Goal: Transaction & Acquisition: Purchase product/service

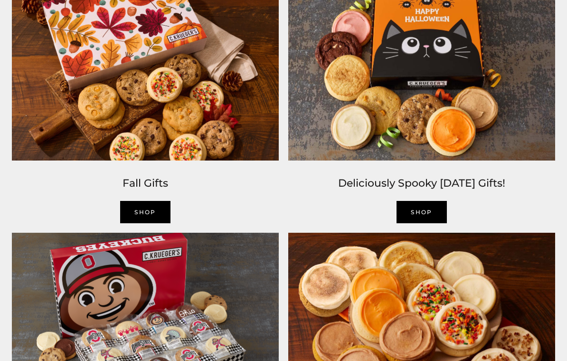
scroll to position [622, 0]
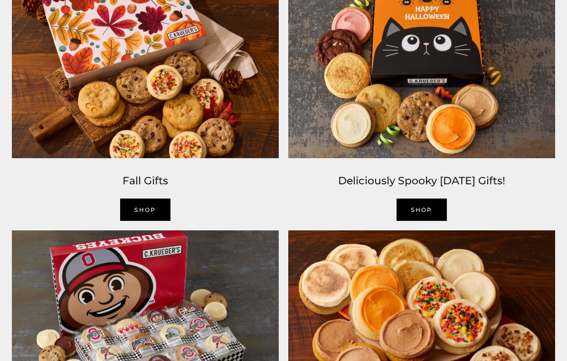
click at [417, 203] on link "SHOP" at bounding box center [422, 210] width 50 height 22
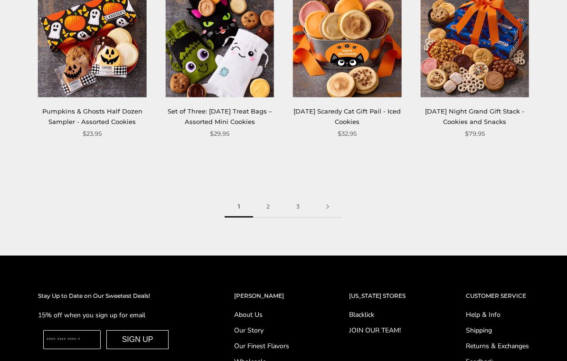
scroll to position [1104, 0]
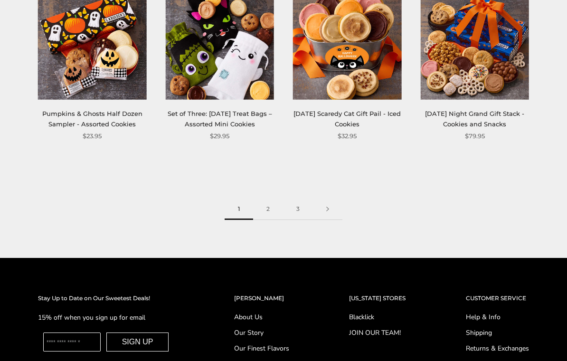
click at [266, 216] on link "2" at bounding box center [268, 209] width 30 height 21
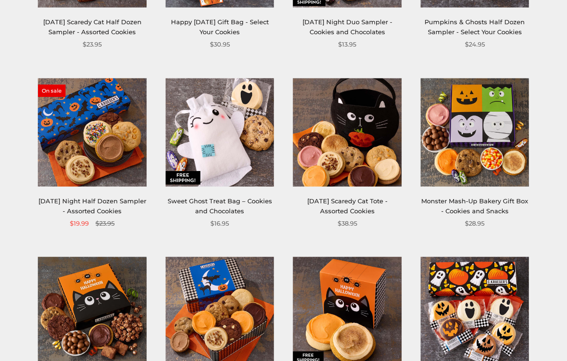
scroll to position [282, 0]
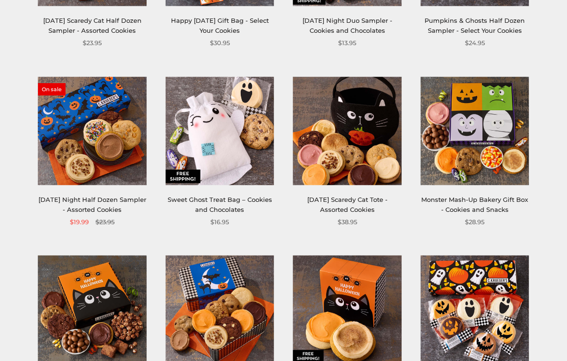
click at [230, 196] on link "Sweet Ghost Treat Bag – Cookies and Chocolates" at bounding box center [220, 205] width 105 height 18
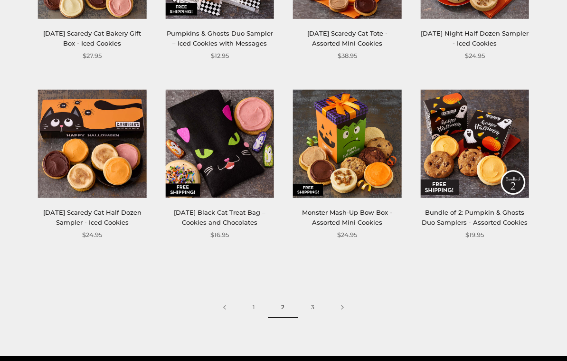
scroll to position [996, 0]
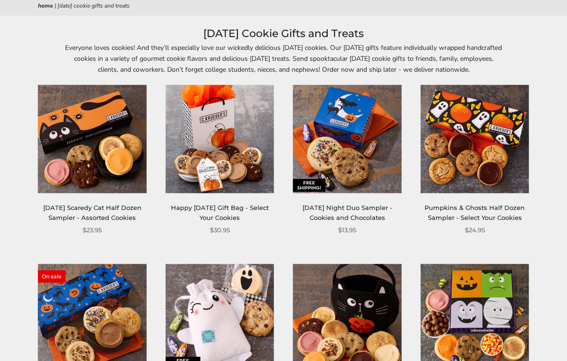
scroll to position [0, 0]
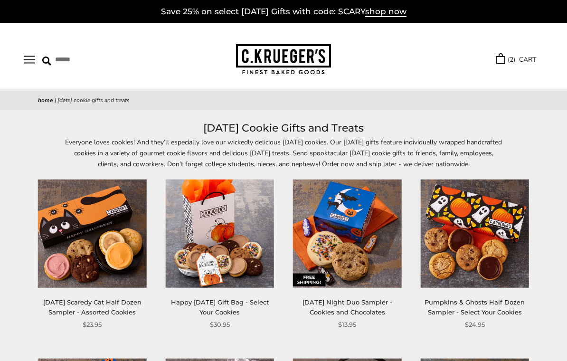
click at [521, 54] on link "( 2 ) CART" at bounding box center [517, 59] width 40 height 11
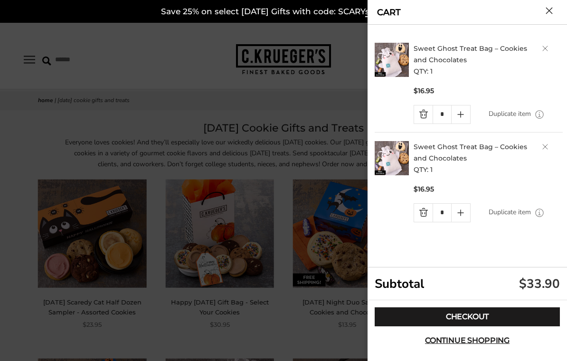
click at [497, 312] on link "Checkout" at bounding box center [467, 317] width 185 height 19
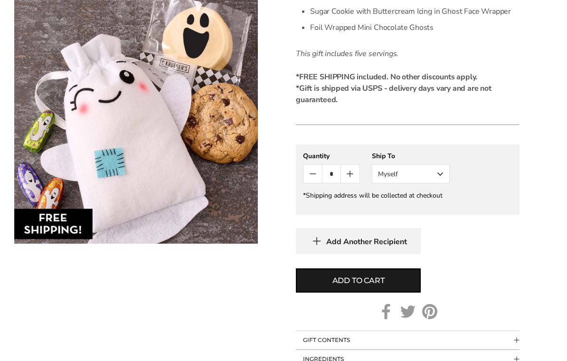
scroll to position [402, 0]
click at [442, 174] on button "Myself" at bounding box center [411, 174] width 78 height 19
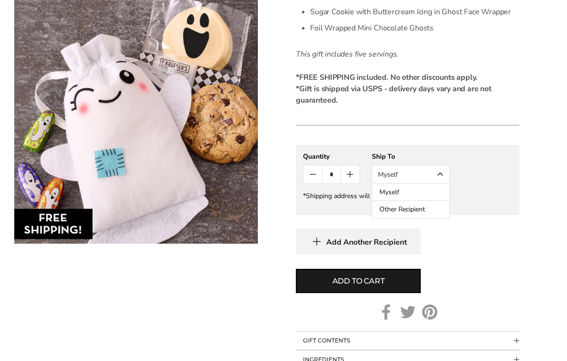
click at [411, 209] on button "Other Recipient" at bounding box center [411, 209] width 77 height 17
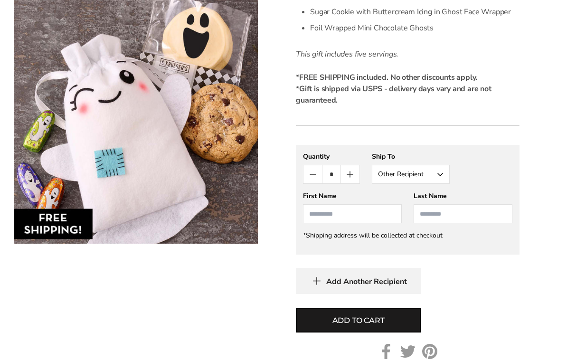
click at [327, 213] on input "First Name" at bounding box center [352, 213] width 99 height 19
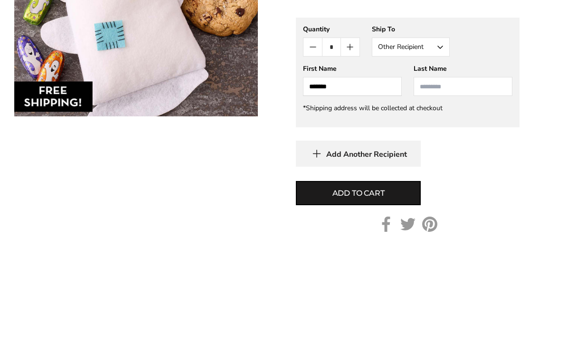
type input "******"
click at [443, 204] on input "Last Name" at bounding box center [463, 213] width 99 height 19
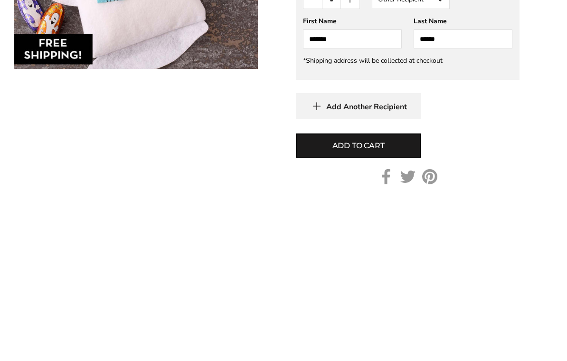
type input "******"
click at [314, 274] on icon "button" at bounding box center [317, 281] width 14 height 15
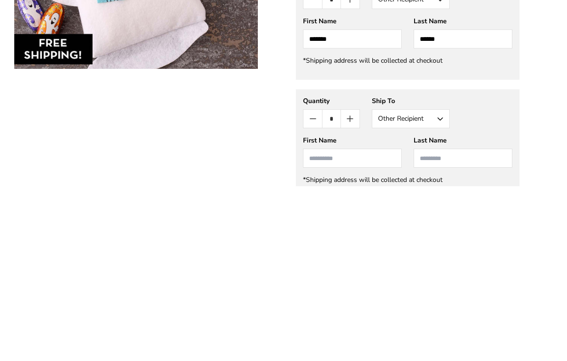
scroll to position [616, 0]
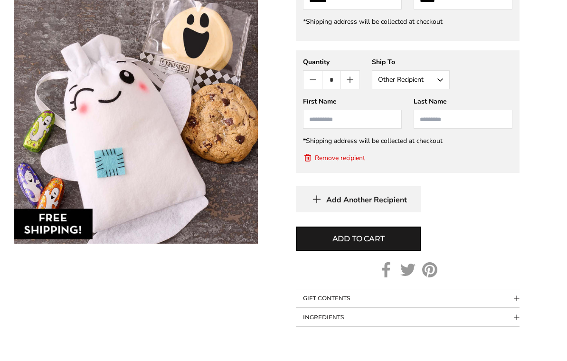
click at [327, 118] on input "First Name" at bounding box center [352, 119] width 99 height 19
type input "*****"
click at [434, 111] on input "Last Name" at bounding box center [463, 119] width 99 height 19
type input "******"
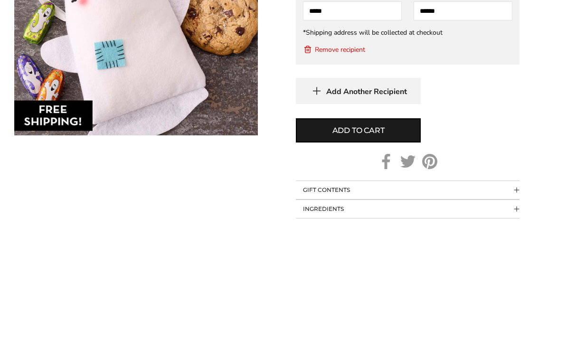
click at [365, 233] on span "Add to cart" at bounding box center [359, 238] width 52 height 11
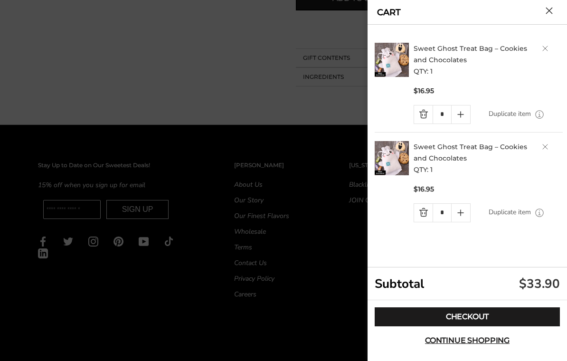
click at [553, 7] on button "Close cart" at bounding box center [549, 10] width 7 height 7
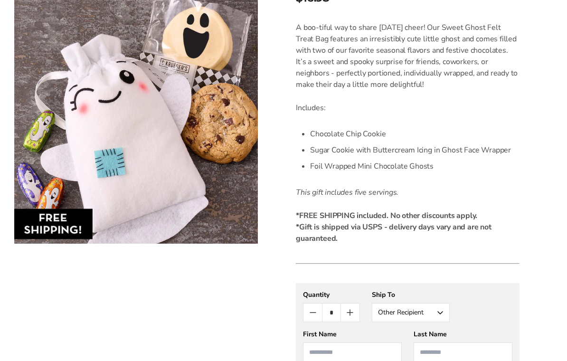
scroll to position [256, 0]
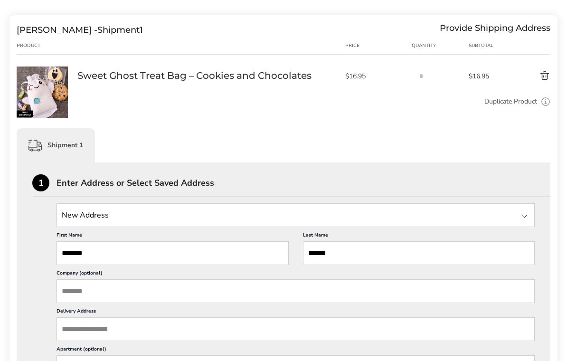
scroll to position [115, 0]
click at [116, 209] on input "State" at bounding box center [296, 216] width 479 height 24
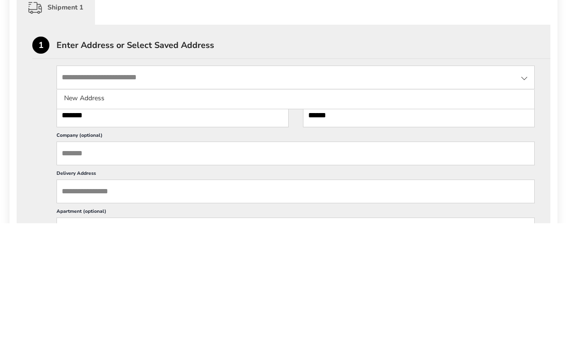
click at [76, 228] on li "New Address" at bounding box center [296, 236] width 478 height 17
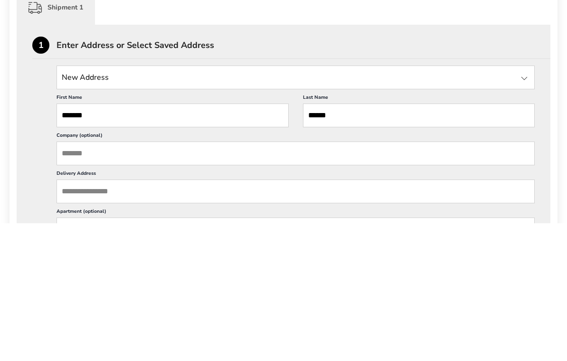
scroll to position [253, 0]
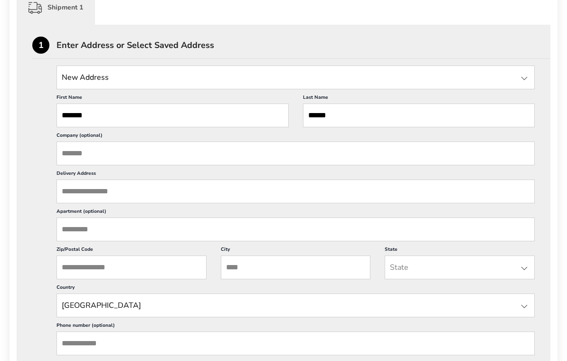
click at [130, 74] on input "State" at bounding box center [296, 78] width 479 height 24
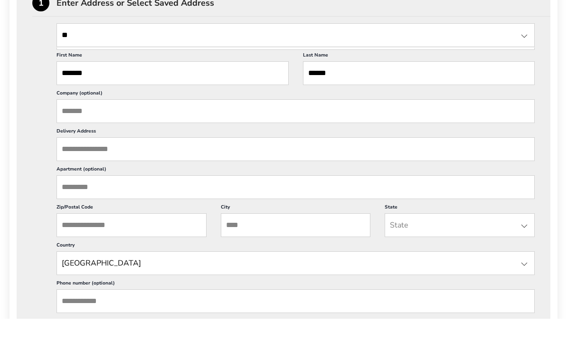
type input "*"
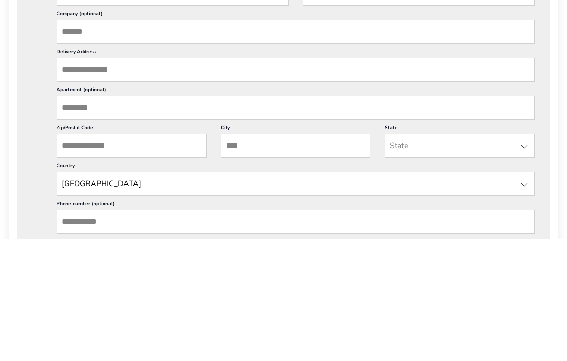
click at [99, 180] on input "Delivery Address" at bounding box center [296, 192] width 479 height 24
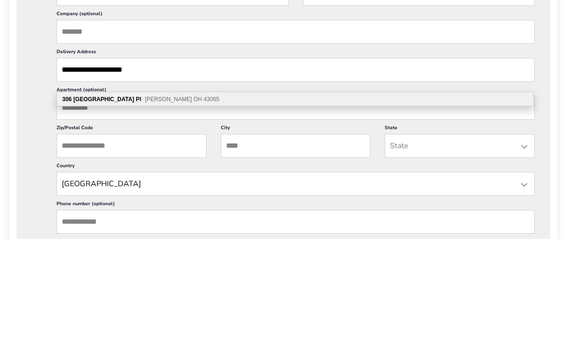
type input "**********"
click at [153, 256] on input "Zip/Postal Code" at bounding box center [132, 268] width 150 height 24
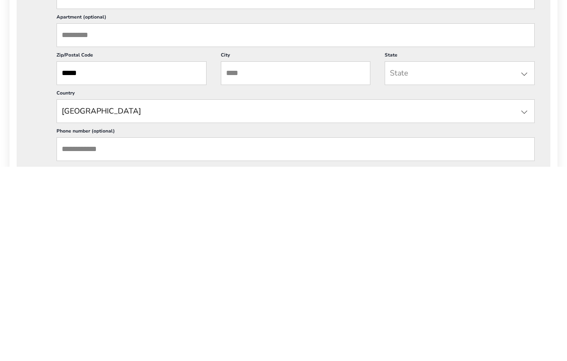
type input "*****"
click at [279, 256] on input "City" at bounding box center [296, 268] width 150 height 24
type input "******"
click at [422, 256] on input "State" at bounding box center [460, 268] width 150 height 24
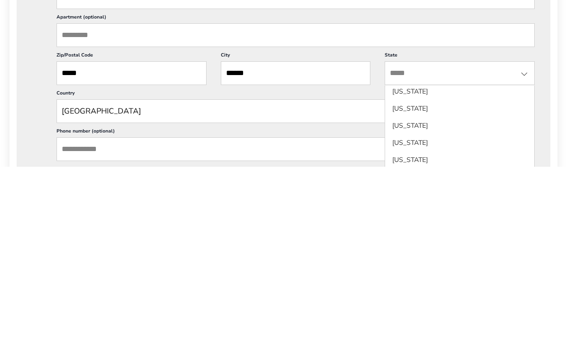
scroll to position [642, 0]
click at [408, 306] on li "Ohio" at bounding box center [459, 314] width 149 height 17
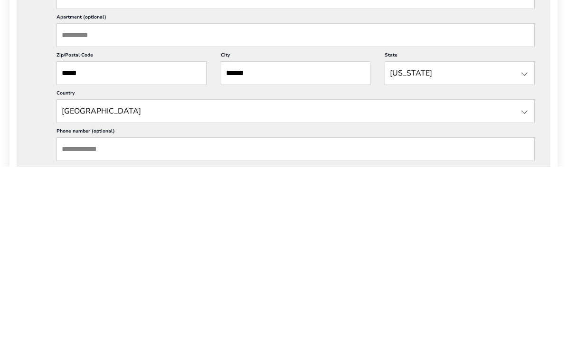
scroll to position [447, 0]
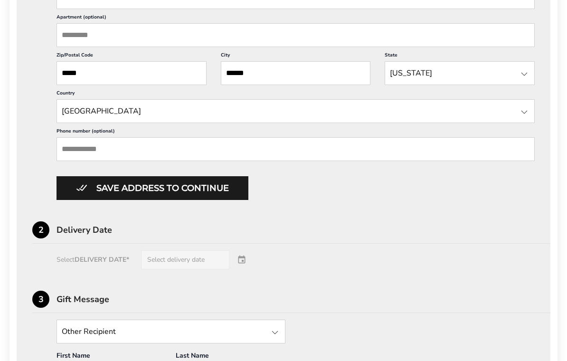
click at [177, 161] on input "Phone number (optional)" at bounding box center [296, 149] width 479 height 24
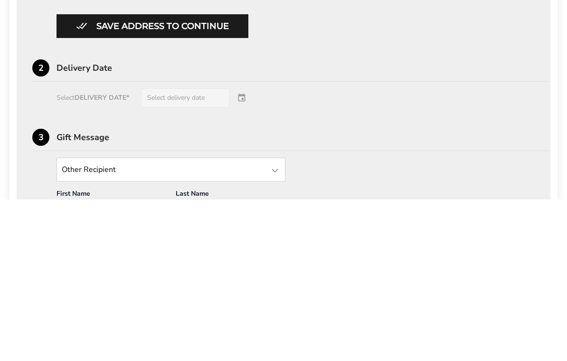
click at [171, 176] on button "Save address to continue" at bounding box center [153, 188] width 192 height 24
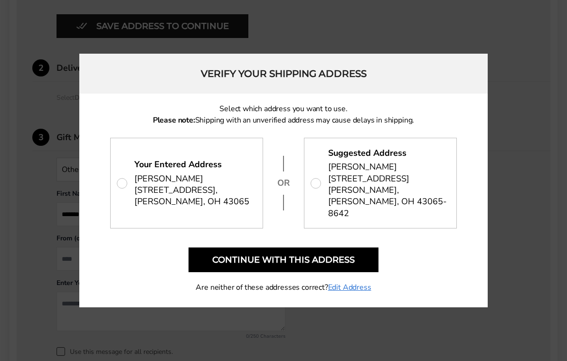
click at [320, 252] on button "Continue with this address" at bounding box center [284, 260] width 190 height 25
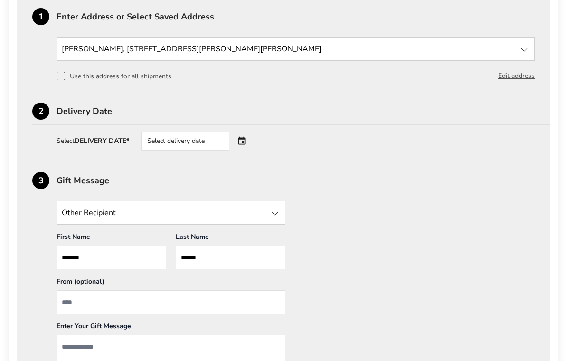
scroll to position [283, 0]
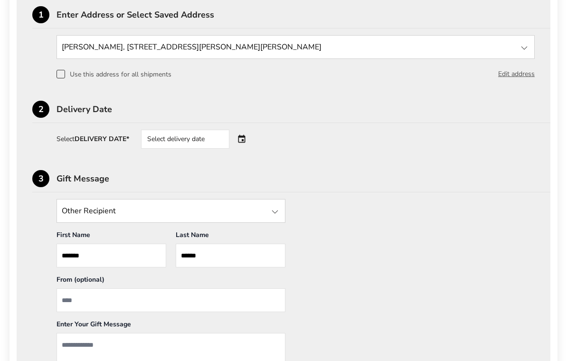
click at [266, 136] on div "Select DELIVERY DATE* Select delivery date" at bounding box center [296, 139] width 479 height 19
click at [243, 146] on div "Select delivery date" at bounding box center [198, 139] width 115 height 19
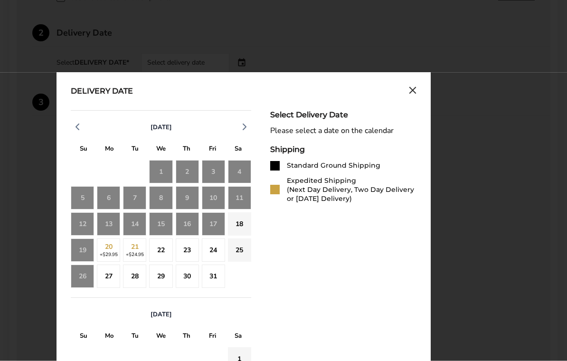
scroll to position [361, 0]
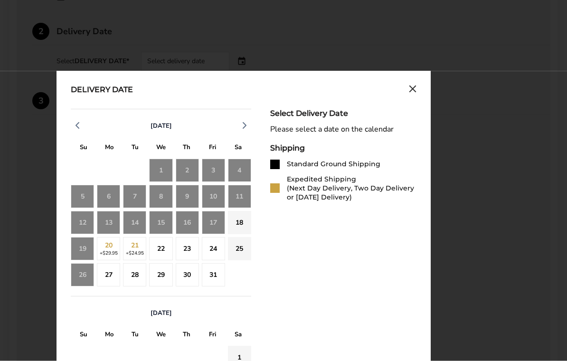
click at [85, 255] on div "19" at bounding box center [82, 249] width 23 height 23
click at [83, 247] on div "19" at bounding box center [82, 249] width 23 height 23
click at [237, 220] on div "18" at bounding box center [239, 223] width 23 height 23
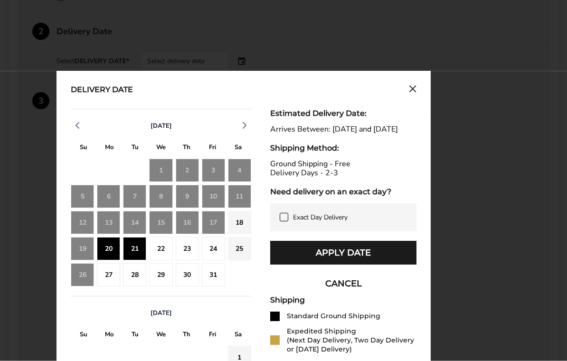
scroll to position [361, 0]
click at [156, 247] on div "22" at bounding box center [160, 248] width 23 height 23
click at [310, 260] on button "Apply Date" at bounding box center [343, 253] width 146 height 24
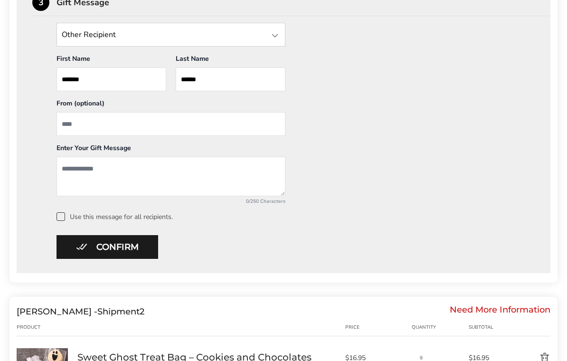
click at [111, 126] on input "From" at bounding box center [171, 124] width 229 height 24
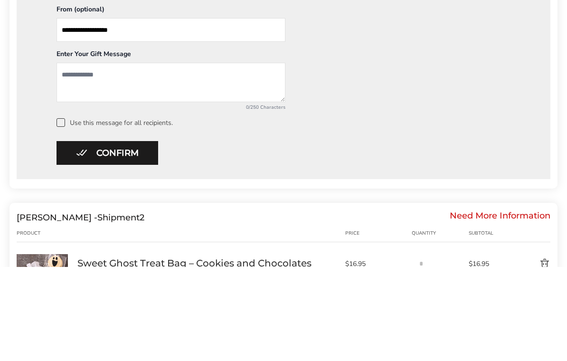
type input "**********"
click at [136, 157] on textarea "Add a message" at bounding box center [171, 176] width 229 height 39
type textarea "**********"
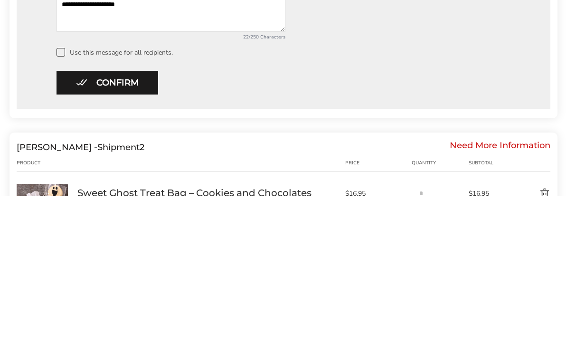
click at [134, 236] on button "Confirm" at bounding box center [108, 248] width 102 height 24
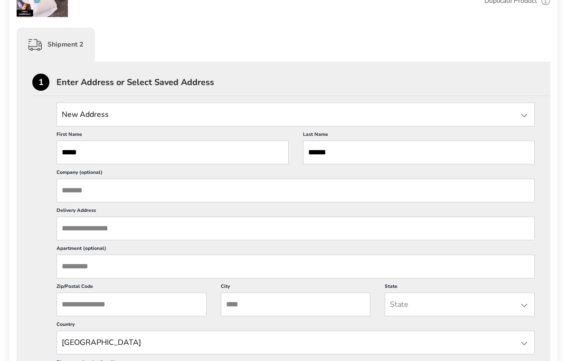
scroll to position [409, 0]
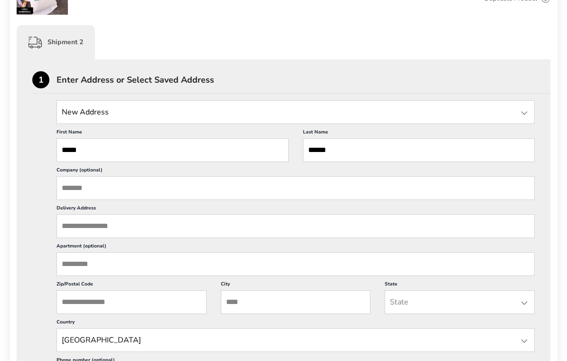
click at [150, 233] on input "Delivery Address" at bounding box center [296, 226] width 479 height 24
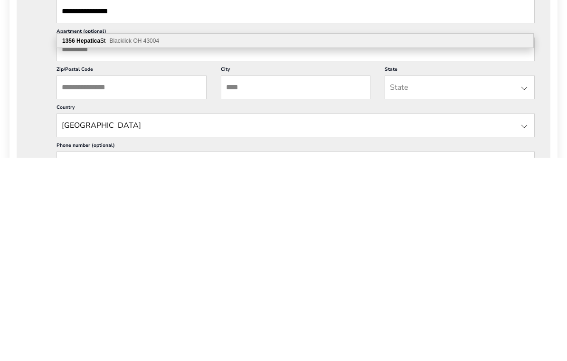
scroll to position [422, 0]
type input "**********"
click at [121, 279] on input "Zip/Postal Code" at bounding box center [132, 291] width 150 height 24
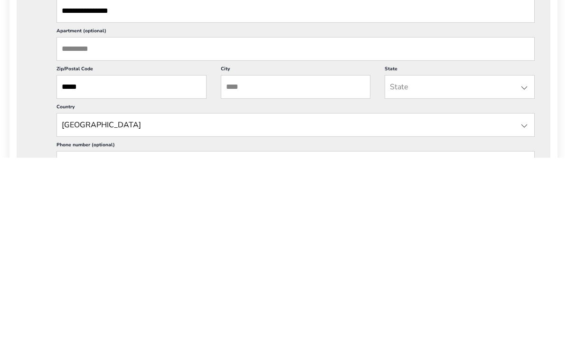
type input "*****"
click at [263, 279] on input "City" at bounding box center [296, 291] width 150 height 24
type input "*********"
click at [494, 279] on input "State" at bounding box center [460, 291] width 150 height 24
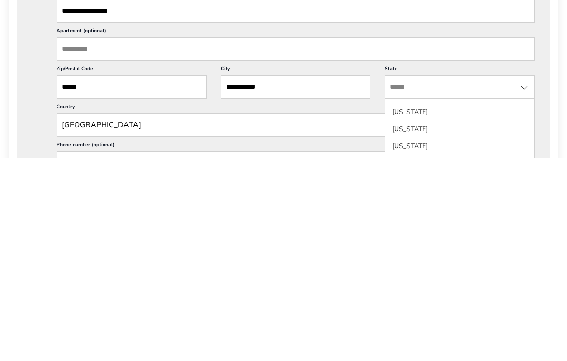
scroll to position [662, 0]
click at [410, 308] on li "Ohio" at bounding box center [459, 316] width 149 height 17
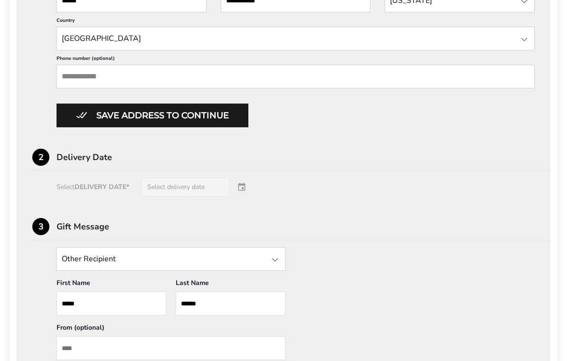
scroll to position [711, 0]
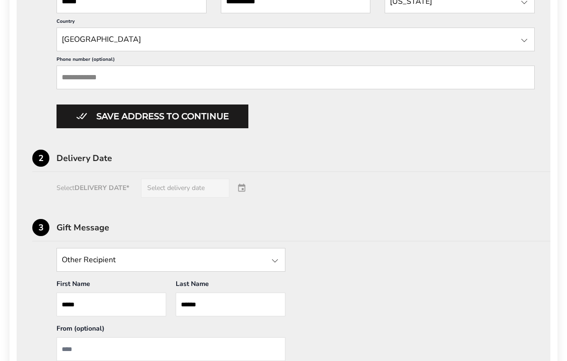
click at [201, 198] on div "Select DELIVERY DATE* Select delivery date" at bounding box center [283, 188] width 503 height 19
click at [241, 198] on div "Select DELIVERY DATE* Select delivery date" at bounding box center [283, 188] width 503 height 19
click at [248, 198] on div "Select DELIVERY DATE* Select delivery date" at bounding box center [283, 188] width 503 height 19
click at [250, 198] on div "Select DELIVERY DATE* Select delivery date" at bounding box center [283, 188] width 503 height 19
click at [231, 128] on button "Save address to continue" at bounding box center [153, 117] width 192 height 24
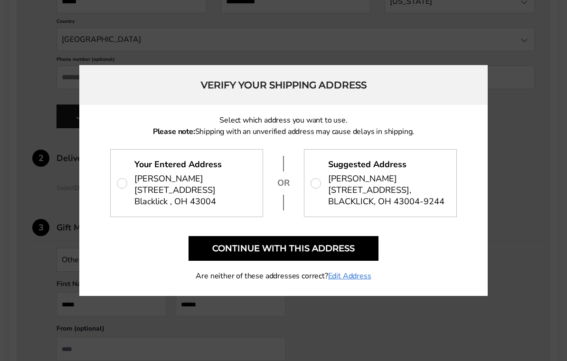
click at [249, 205] on p "Your Entered Address Lucie Miller 1356 Hepatica St, Blacklick , OH 43004" at bounding box center [187, 183] width 152 height 67
click at [379, 197] on span "1356 HEPATICA ST, BLACKLICK, OH 43004-9244" at bounding box center [386, 195] width 116 height 23
click at [340, 253] on button "Continue with this address" at bounding box center [284, 248] width 190 height 25
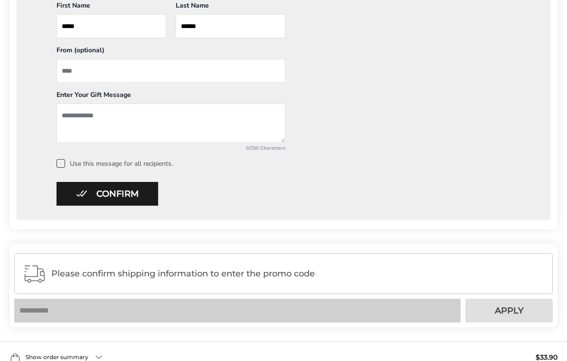
click at [115, 71] on input "From" at bounding box center [171, 71] width 229 height 24
type input "**********"
click at [126, 121] on textarea "Add a message" at bounding box center [171, 123] width 229 height 39
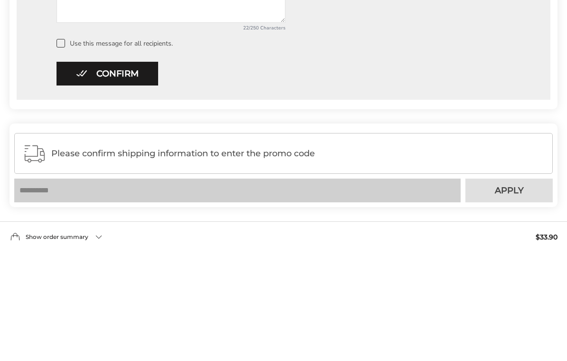
type textarea "**********"
click at [139, 183] on button "Confirm" at bounding box center [108, 195] width 102 height 24
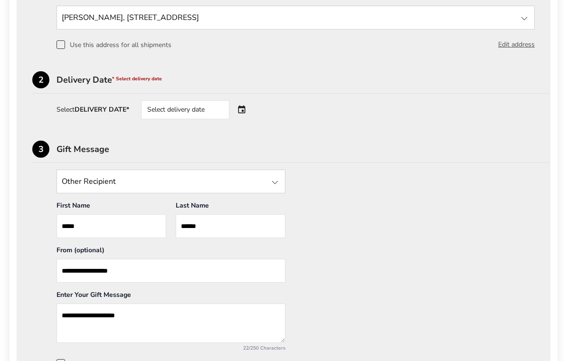
scroll to position [504, 0]
click at [295, 120] on div "Select DELIVERY DATE* Select delivery date" at bounding box center [296, 110] width 479 height 19
click at [246, 112] on div "Select delivery date" at bounding box center [198, 110] width 115 height 19
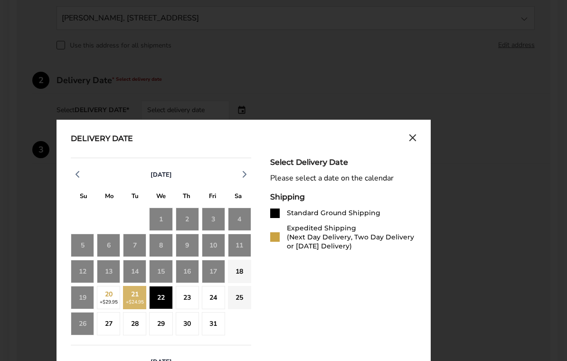
click at [169, 300] on div "22" at bounding box center [160, 297] width 23 height 23
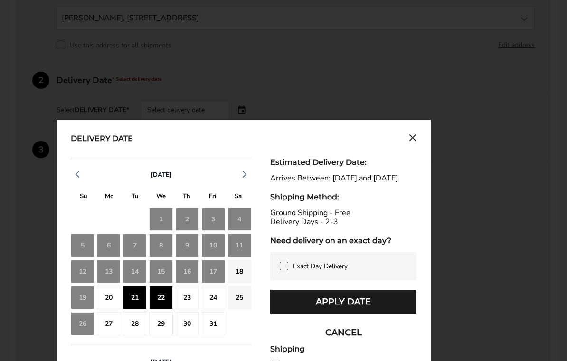
click at [340, 307] on button "Apply Date" at bounding box center [343, 302] width 146 height 24
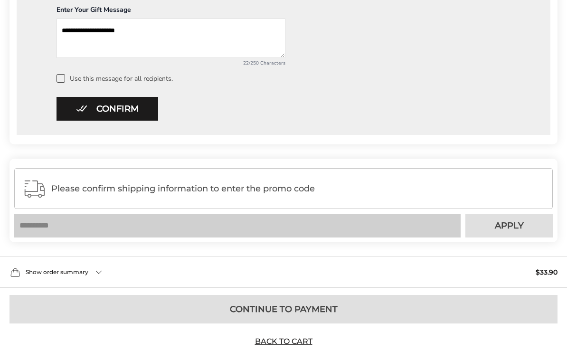
scroll to position [803, 0]
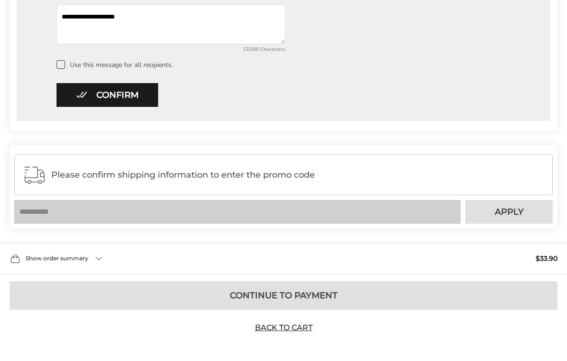
click at [129, 94] on button "Confirm" at bounding box center [108, 95] width 102 height 24
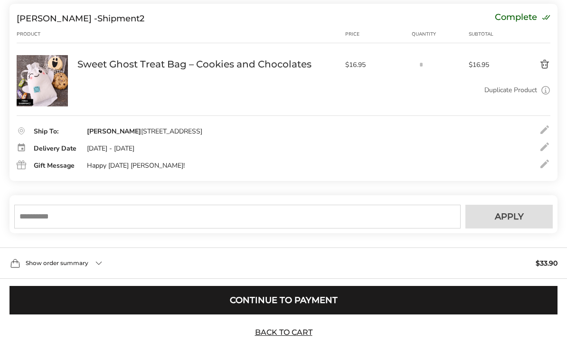
scroll to position [320, 0]
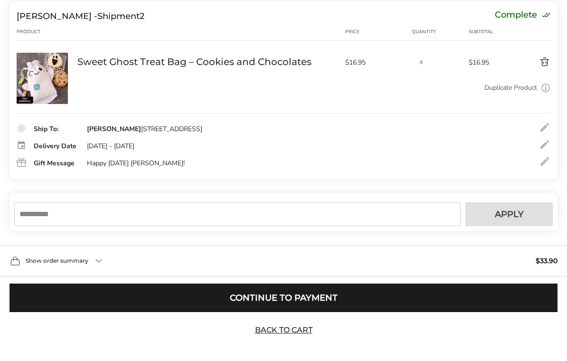
click at [287, 301] on button "Continue to Payment" at bounding box center [284, 298] width 548 height 29
click at [287, 300] on div "Cart Shipping Payment Contact Information: Fill in the E-mail field Confirm Mad…" at bounding box center [283, 8] width 567 height 656
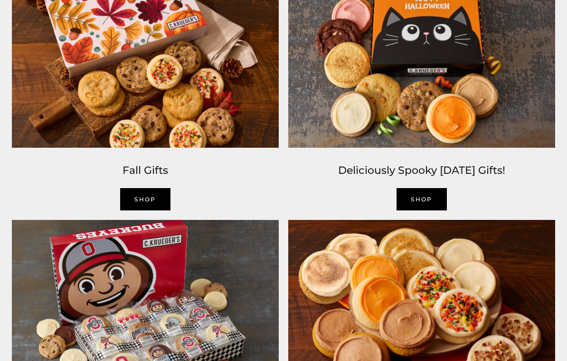
scroll to position [633, 0]
click at [422, 209] on link "SHOP" at bounding box center [422, 199] width 50 height 22
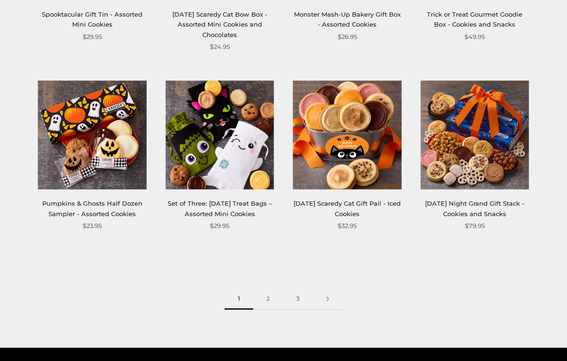
scroll to position [1030, 0]
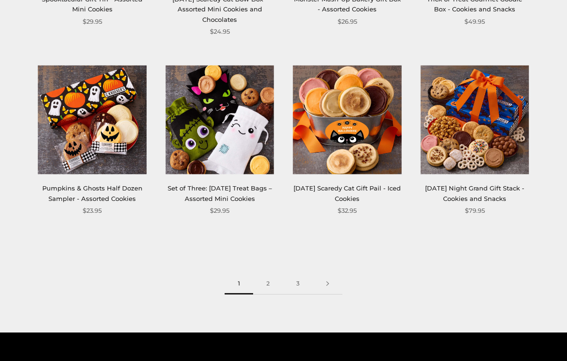
click at [266, 286] on link "2" at bounding box center [268, 283] width 30 height 21
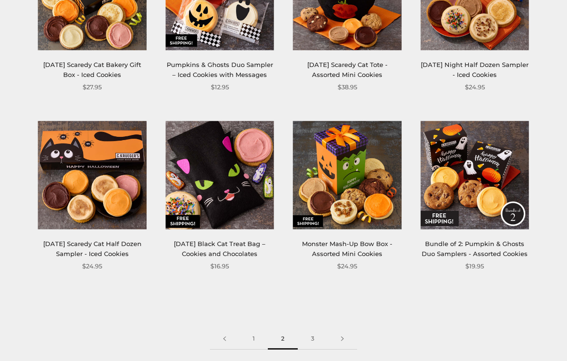
scroll to position [964, 0]
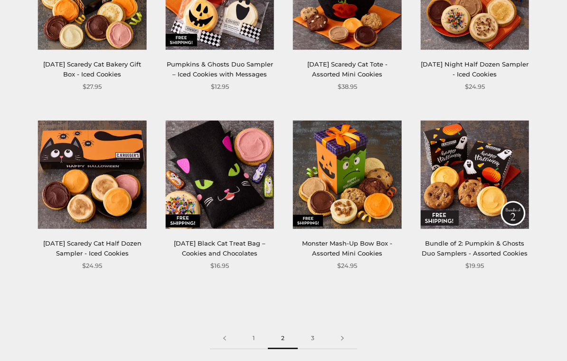
click at [385, 264] on div "$24.95" at bounding box center [347, 266] width 109 height 10
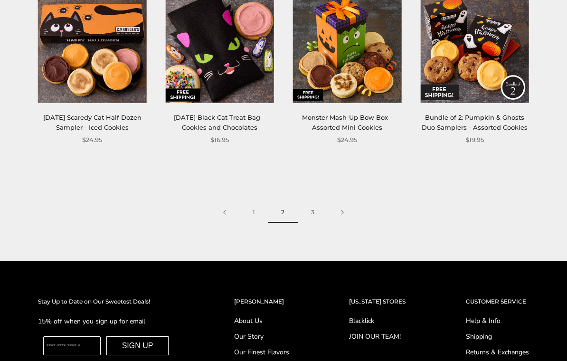
scroll to position [1091, 0]
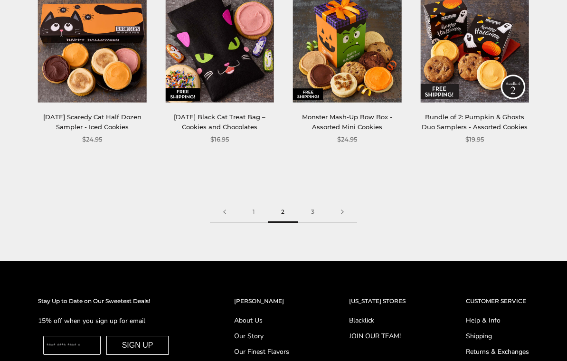
click at [313, 202] on link "3" at bounding box center [313, 212] width 30 height 21
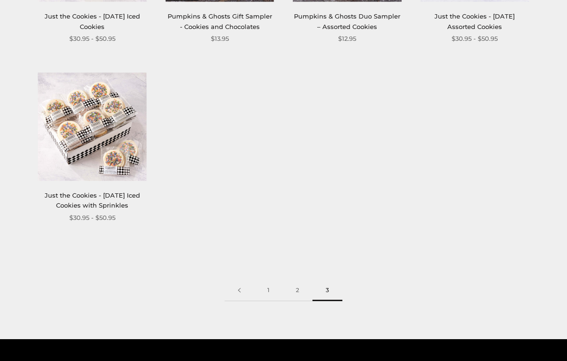
scroll to position [669, 0]
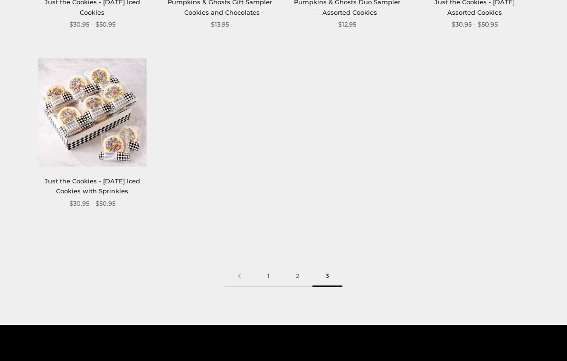
click at [268, 269] on link "1" at bounding box center [268, 276] width 29 height 21
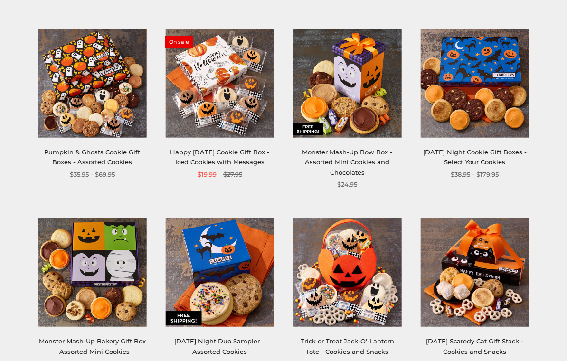
scroll to position [330, 0]
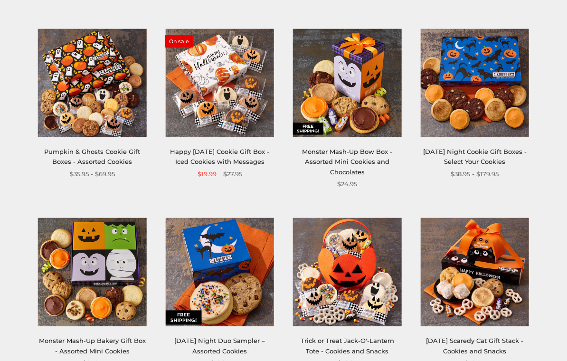
click at [236, 161] on link "Happy [DATE] Cookie Gift Box - Iced Cookies with Messages" at bounding box center [219, 157] width 99 height 18
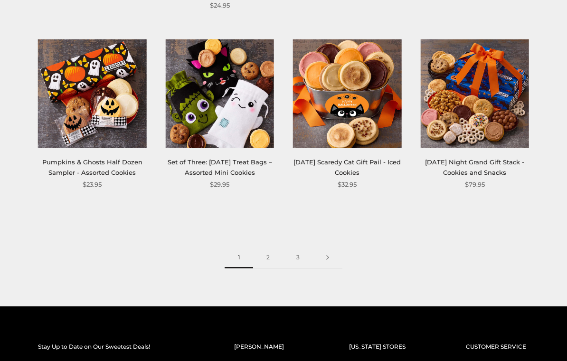
scroll to position [1056, 0]
click at [266, 264] on link "2" at bounding box center [268, 257] width 30 height 21
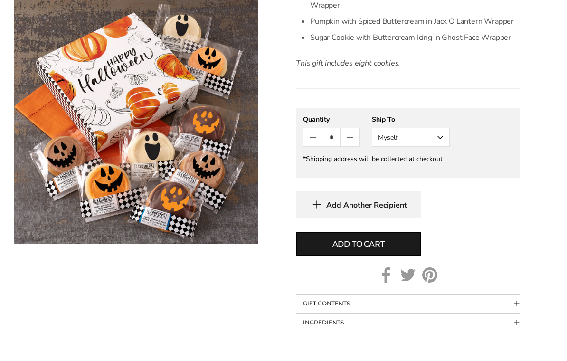
click at [443, 131] on button "Myself" at bounding box center [411, 137] width 78 height 19
click at [396, 128] on button "Myself" at bounding box center [411, 137] width 78 height 19
click at [384, 140] on button "Myself" at bounding box center [411, 137] width 78 height 19
click at [408, 174] on button "Other Recipient" at bounding box center [411, 172] width 77 height 17
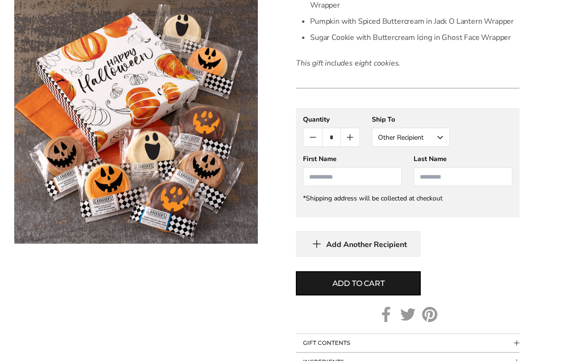
click at [317, 175] on input "First Name" at bounding box center [352, 176] width 99 height 19
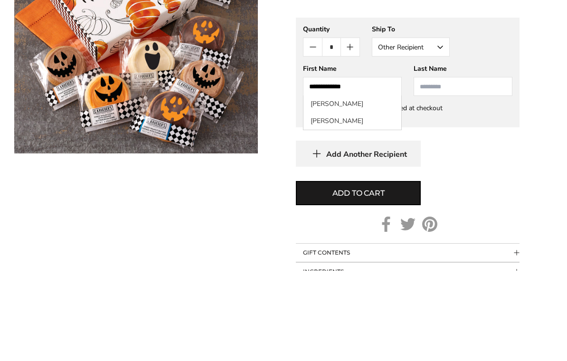
type input "**********"
click at [437, 168] on input "Last Name" at bounding box center [463, 177] width 99 height 19
type input "********"
click at [358, 272] on button "Add to cart" at bounding box center [358, 284] width 125 height 24
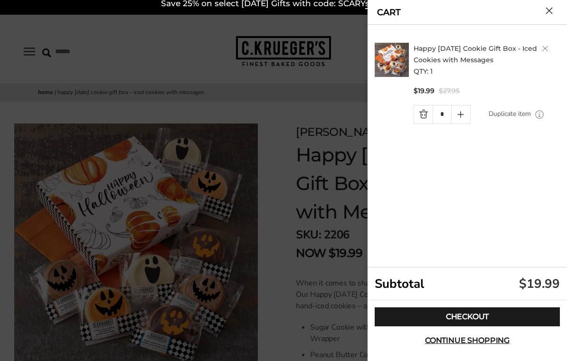
scroll to position [8, 0]
click at [553, 9] on button "Close cart" at bounding box center [549, 10] width 7 height 7
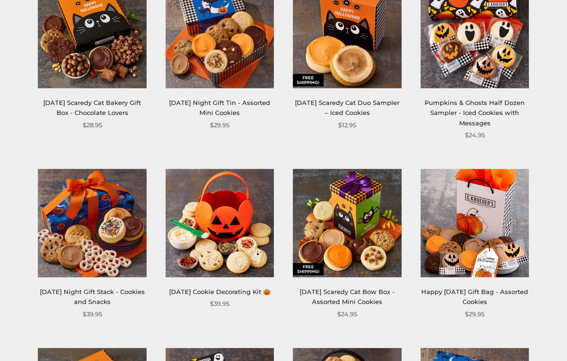
scroll to position [558, 0]
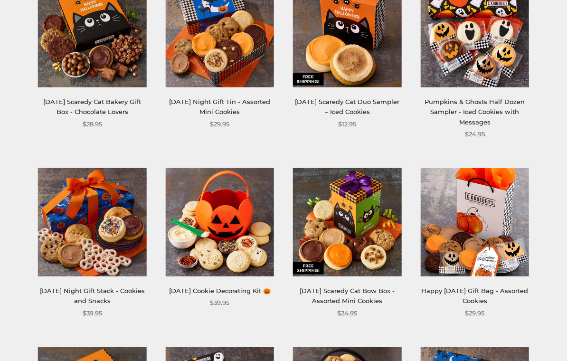
click at [331, 281] on div "Halloween Scaredy Cat Bow Box - Assorted Mini Cookies $24.95" at bounding box center [347, 243] width 109 height 151
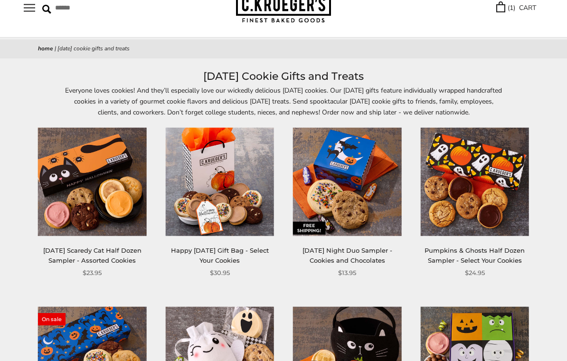
scroll to position [0, 0]
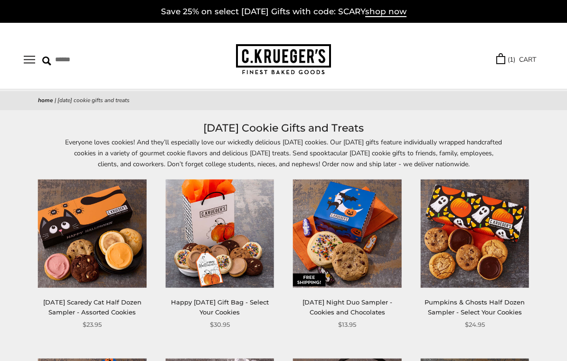
click at [522, 59] on link "( 1 ) CART" at bounding box center [517, 59] width 40 height 11
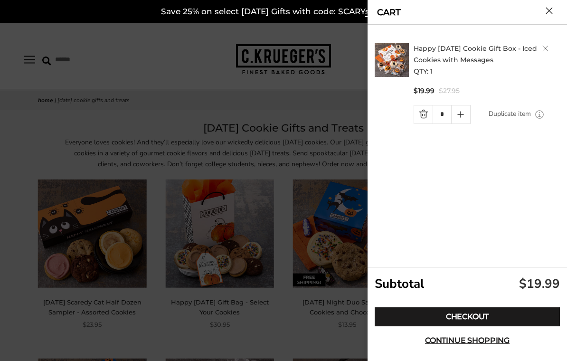
click at [430, 116] on link "Quantity minus button" at bounding box center [423, 115] width 19 height 18
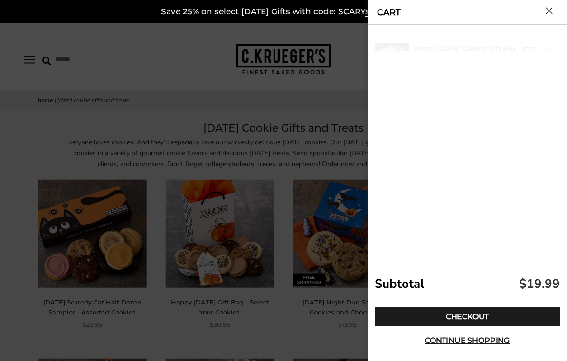
click at [429, 112] on div "Happy Halloween Cookie Gift Box - Iced Cookies with Messages QTY: 1 $19.99 $27.…" at bounding box center [469, 146] width 188 height 243
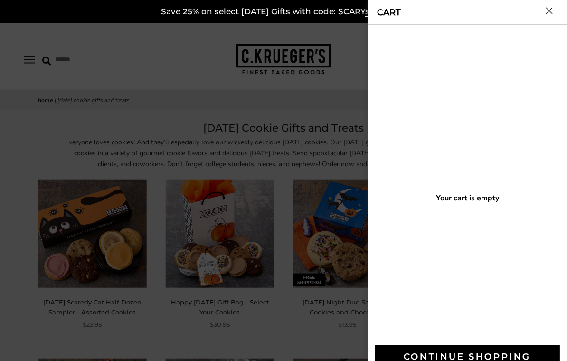
click at [553, 8] on button "Close cart" at bounding box center [549, 10] width 7 height 7
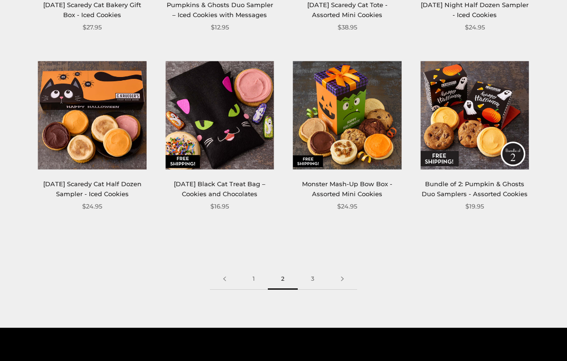
scroll to position [1021, 0]
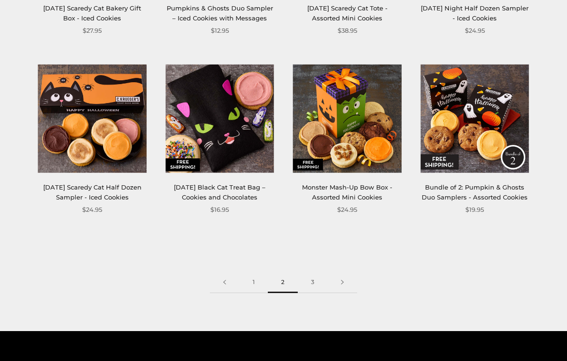
click at [313, 276] on link "3" at bounding box center [313, 282] width 30 height 21
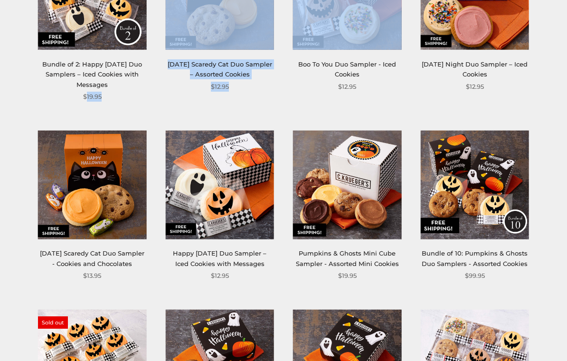
scroll to position [233, 0]
